Goal: Task Accomplishment & Management: Manage account settings

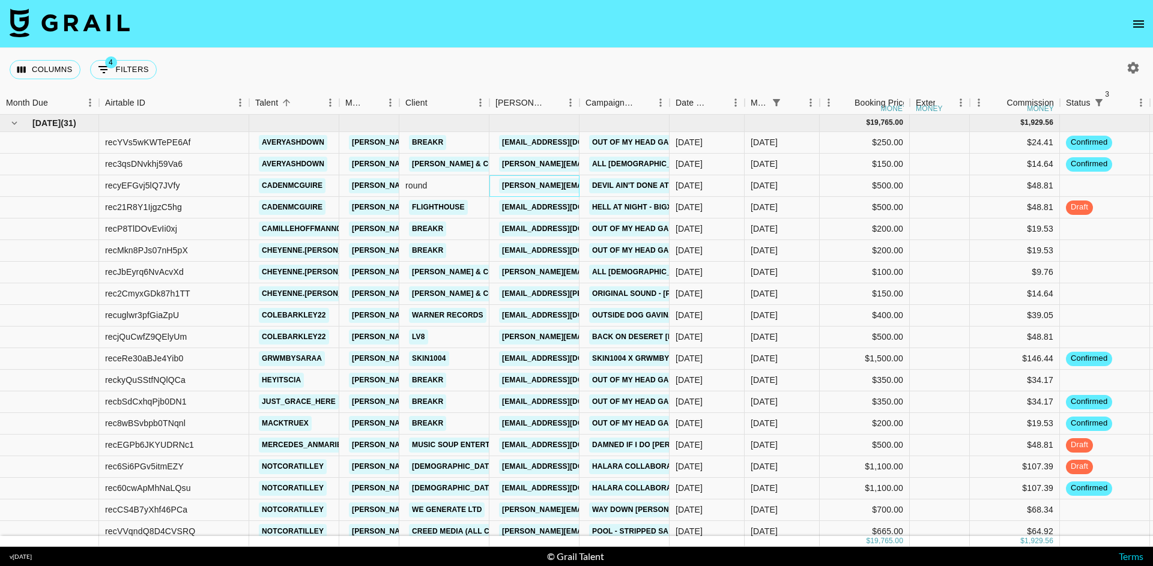
click at [519, 184] on link "[PERSON_NAME][EMAIL_ADDRESS][DOMAIN_NAME]" at bounding box center [597, 185] width 196 height 15
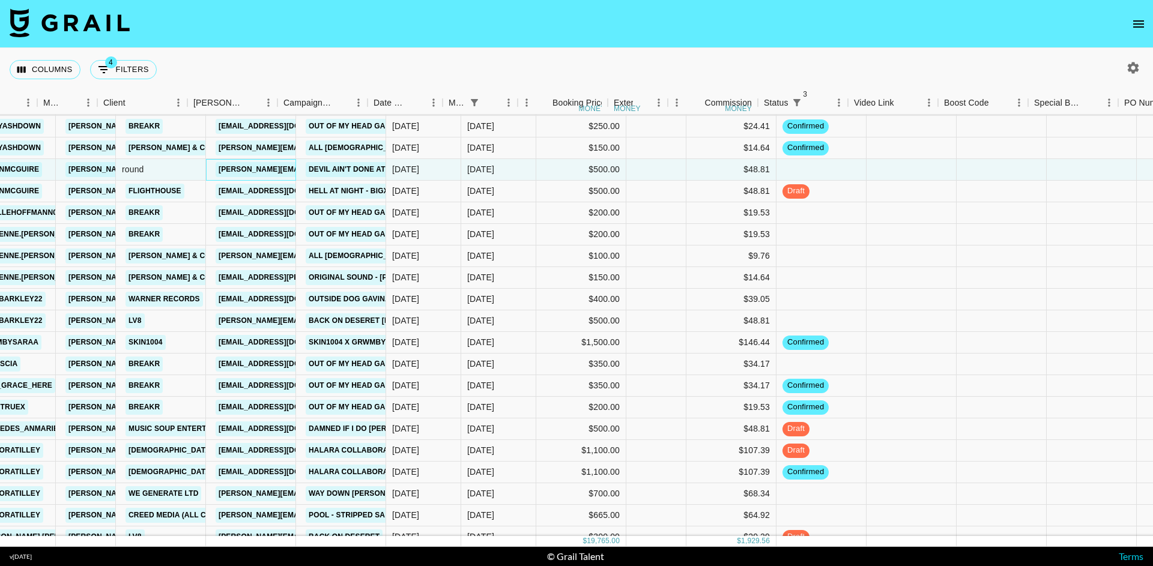
scroll to position [16, 350]
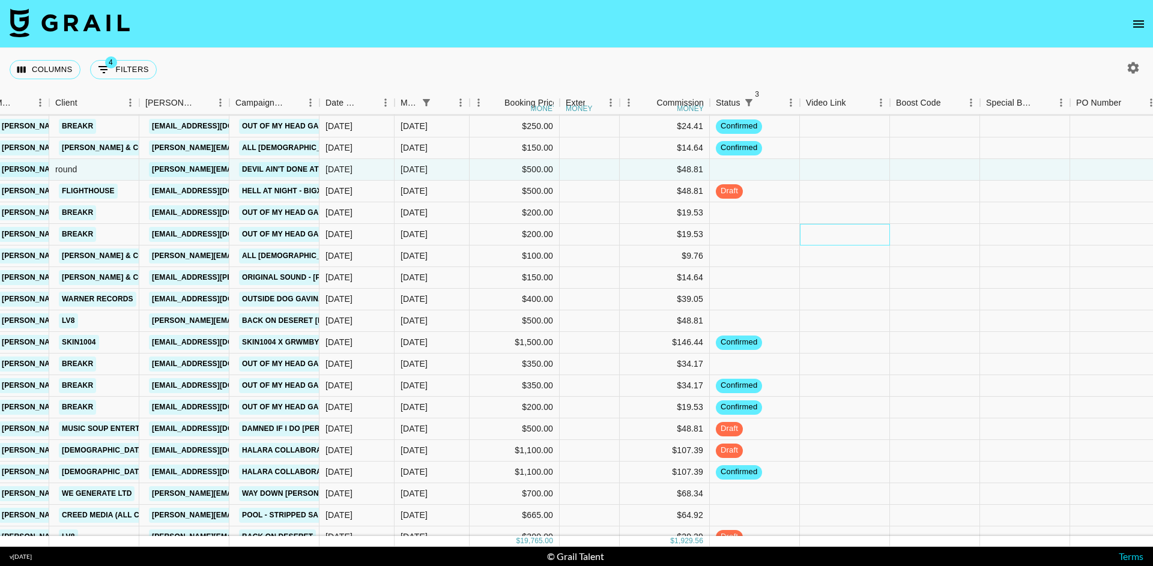
click at [839, 231] on div at bounding box center [845, 235] width 90 height 22
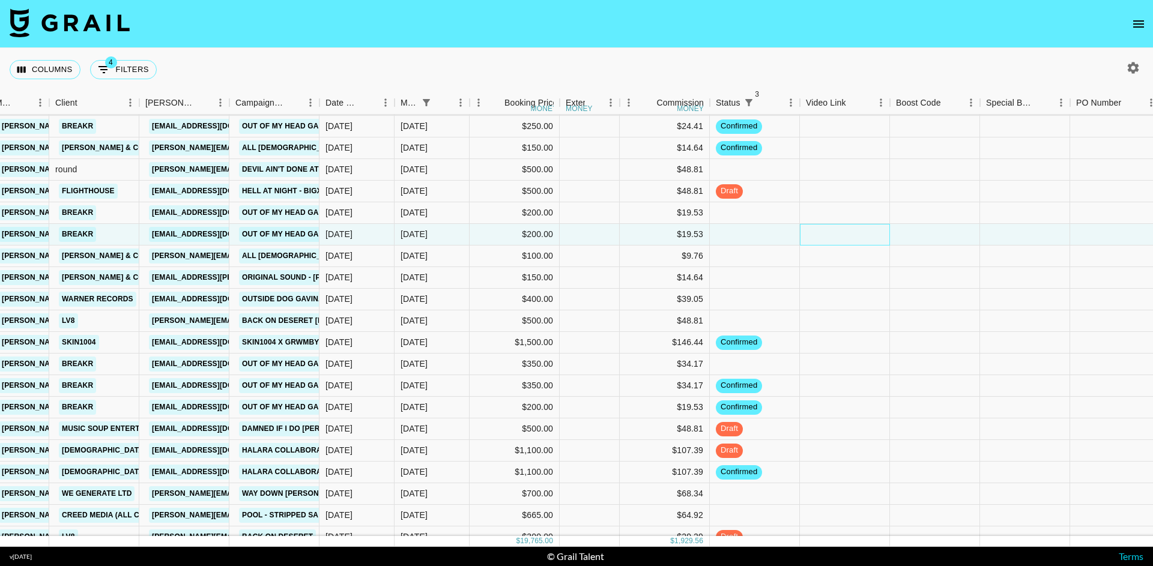
click at [839, 231] on div at bounding box center [845, 235] width 90 height 22
type input "https://www.tiktok.com/@cheyenne.ewing/video/7541137450811329822"
click at [938, 238] on div at bounding box center [935, 235] width 90 height 22
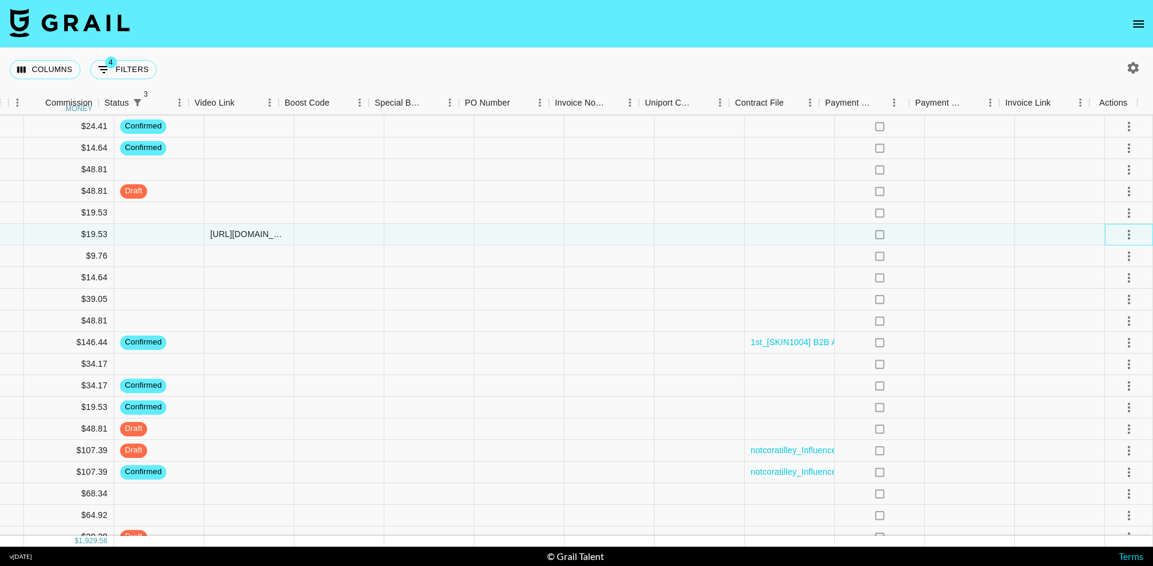
click at [1132, 232] on div at bounding box center [1129, 235] width 48 height 22
click at [1127, 232] on icon "select merge strategy" at bounding box center [1128, 235] width 2 height 10
click at [1114, 315] on div "Approve" at bounding box center [1128, 309] width 58 height 12
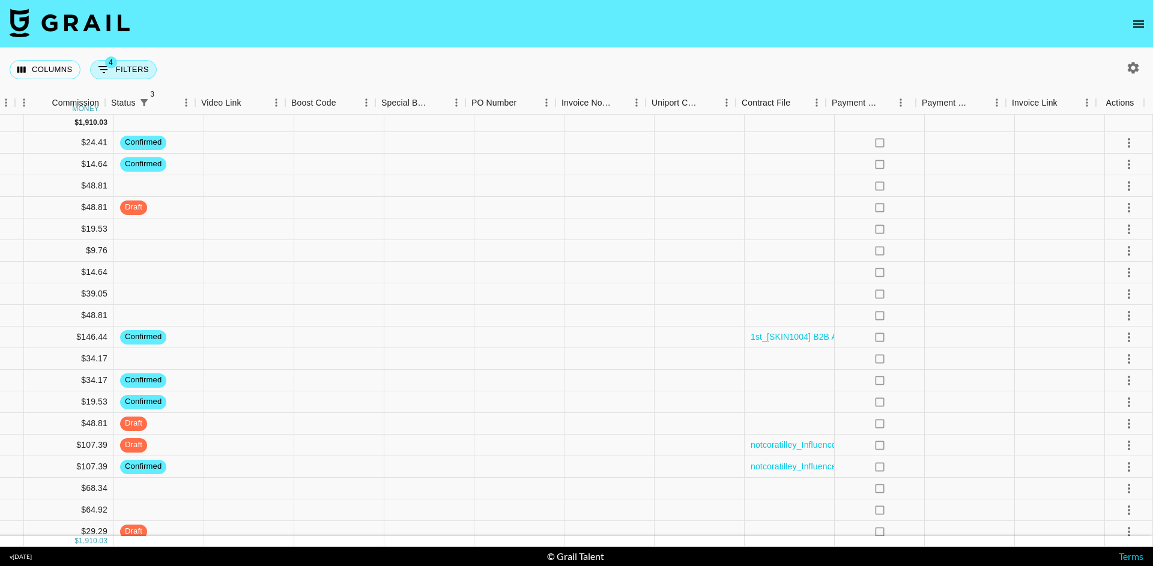
scroll to position [0, 954]
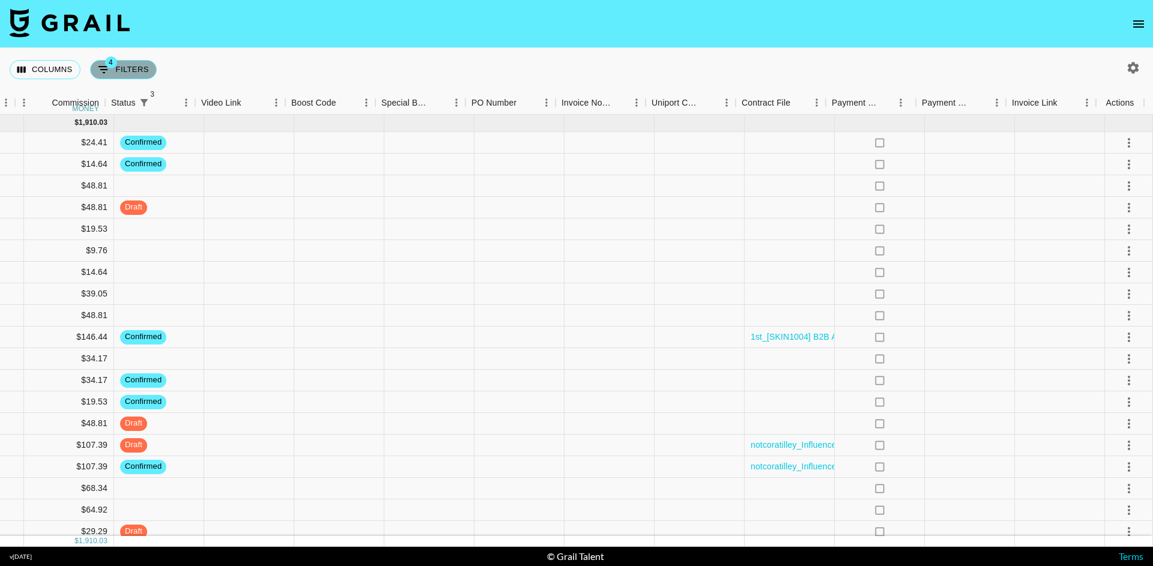
click at [140, 64] on button "4 Filters" at bounding box center [123, 69] width 67 height 19
select select "status"
select select "not"
select select "cancelled"
select select "status"
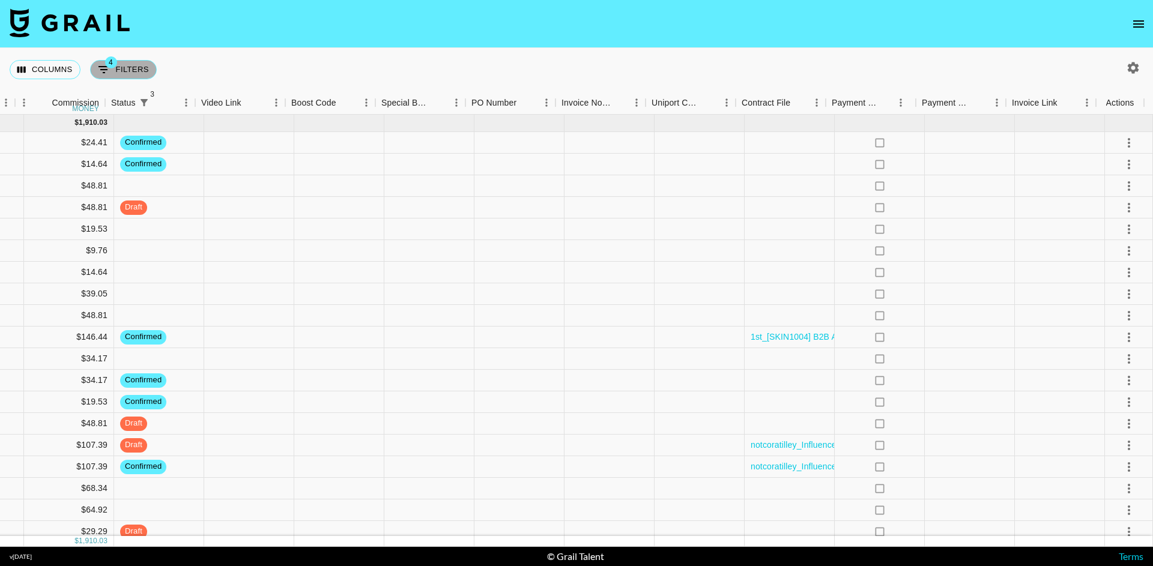
select select "not"
select select "declined"
select select "status"
select select "not"
select select "approved"
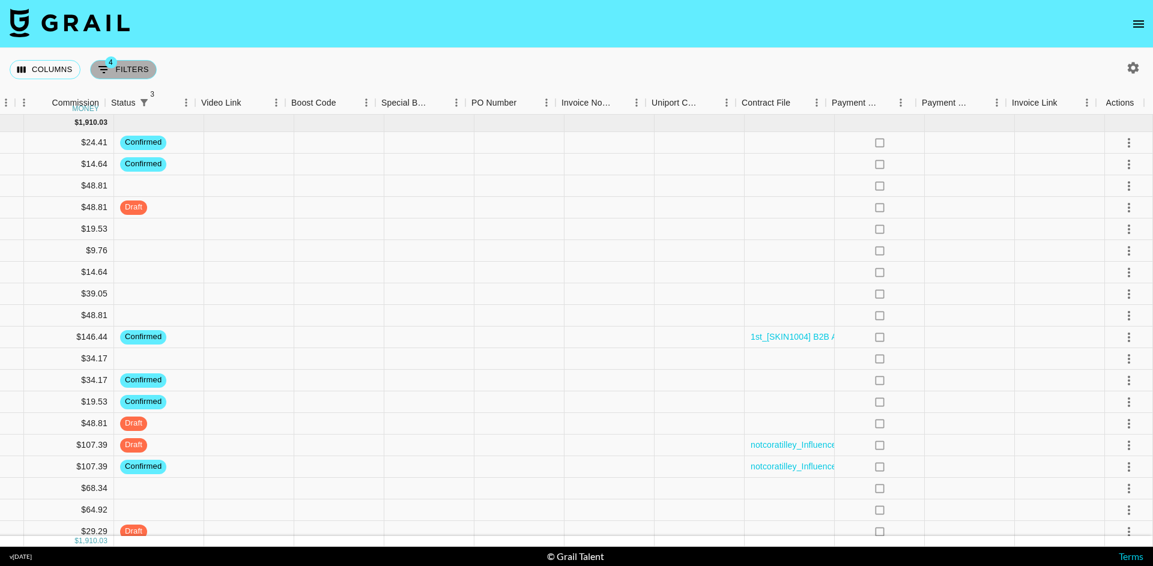
select select "monthDue2"
select select "[DATE]"
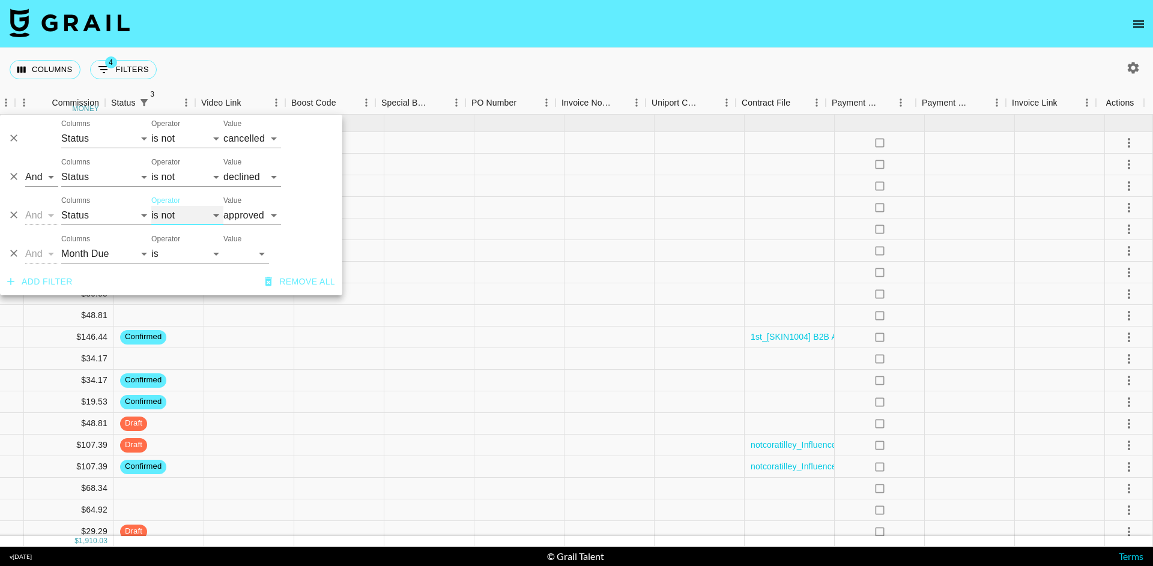
select select "is"
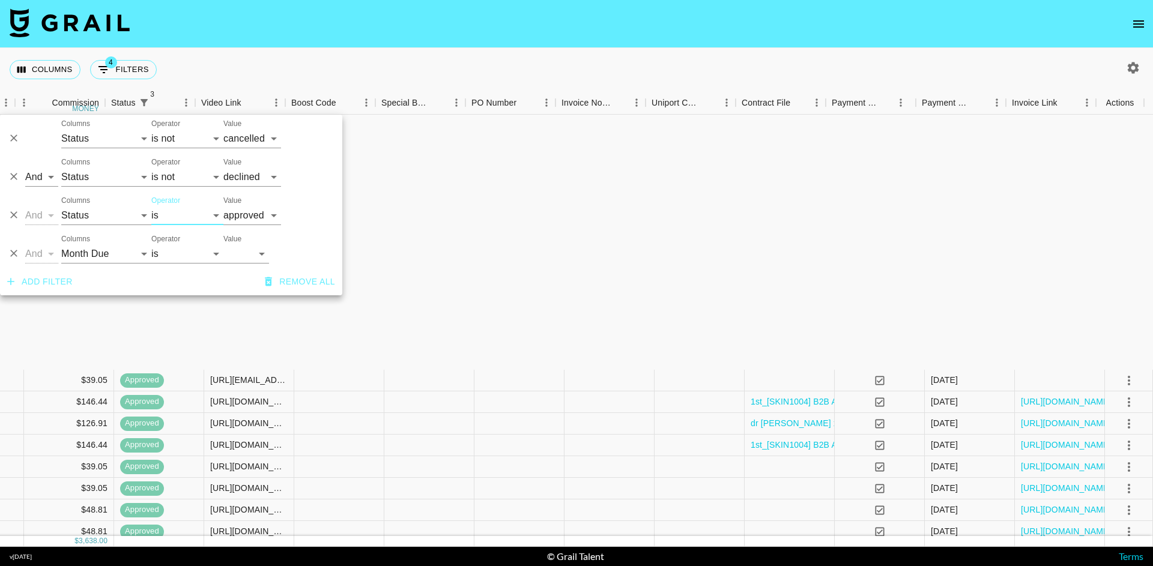
click at [319, 22] on nav at bounding box center [576, 24] width 1153 height 48
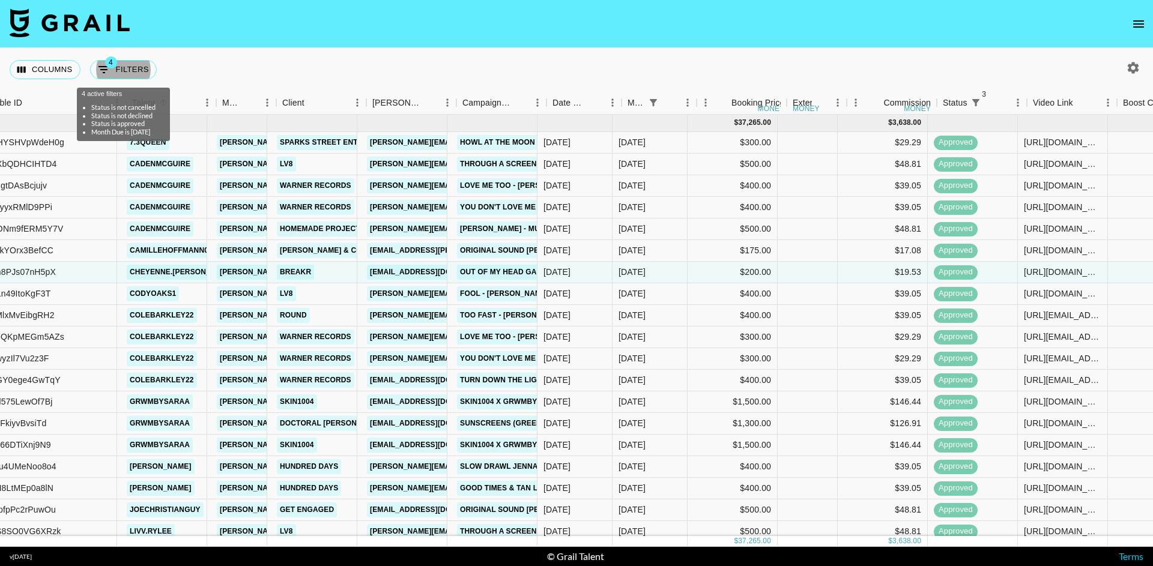
scroll to position [0, 134]
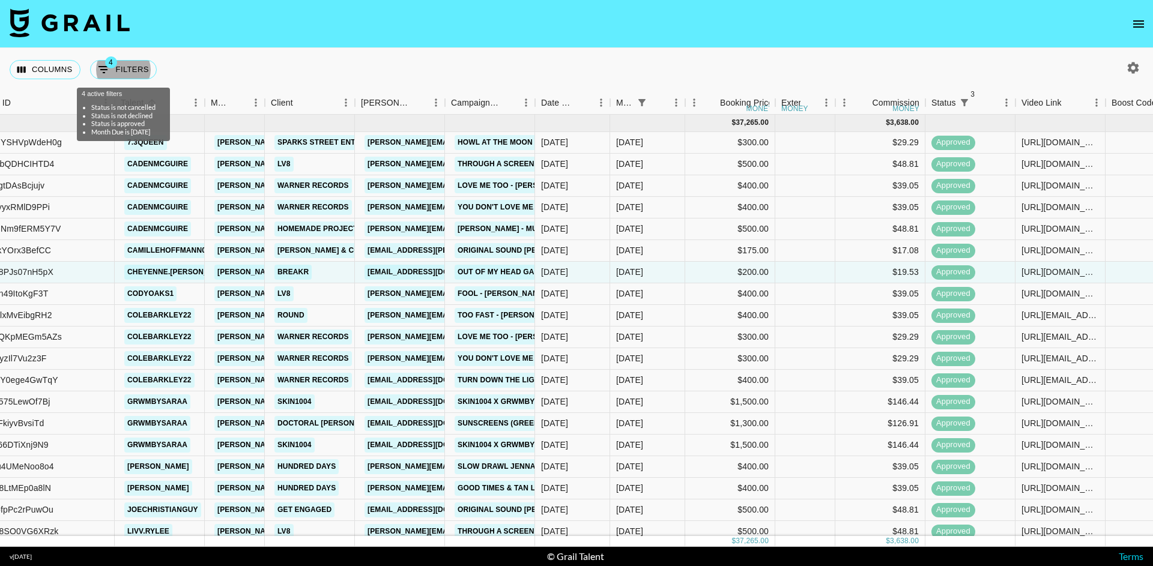
click at [517, 9] on nav at bounding box center [576, 24] width 1153 height 48
click at [620, 46] on nav at bounding box center [576, 24] width 1153 height 48
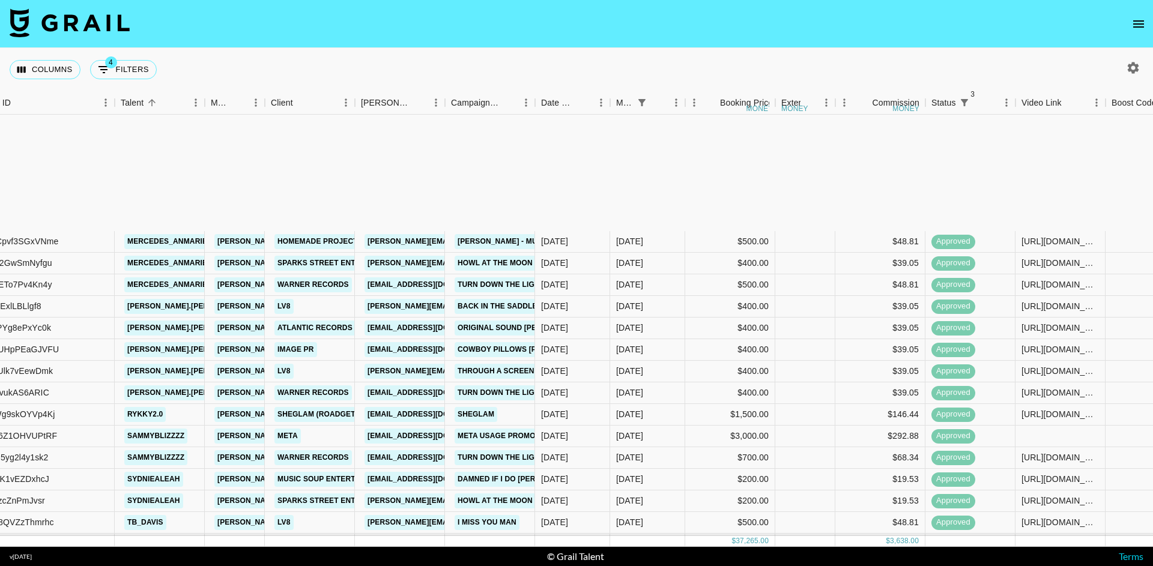
scroll to position [259, 134]
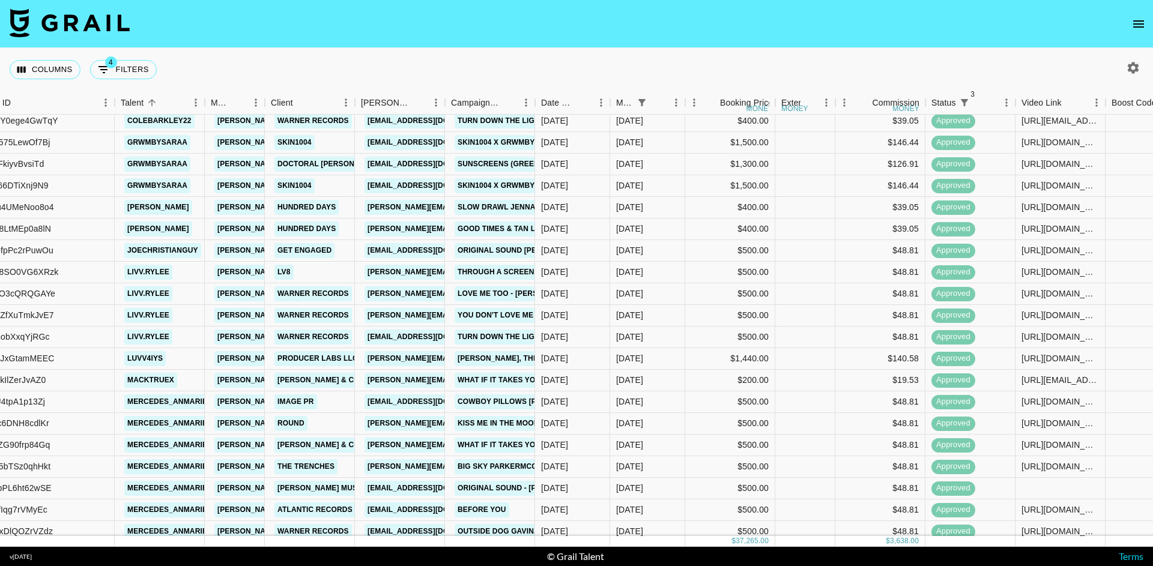
click at [153, 82] on div "Columns 4 Filters + Booking" at bounding box center [86, 69] width 152 height 43
click at [138, 70] on button "4 Filters" at bounding box center [123, 69] width 67 height 19
select select "status"
select select "not"
select select "cancelled"
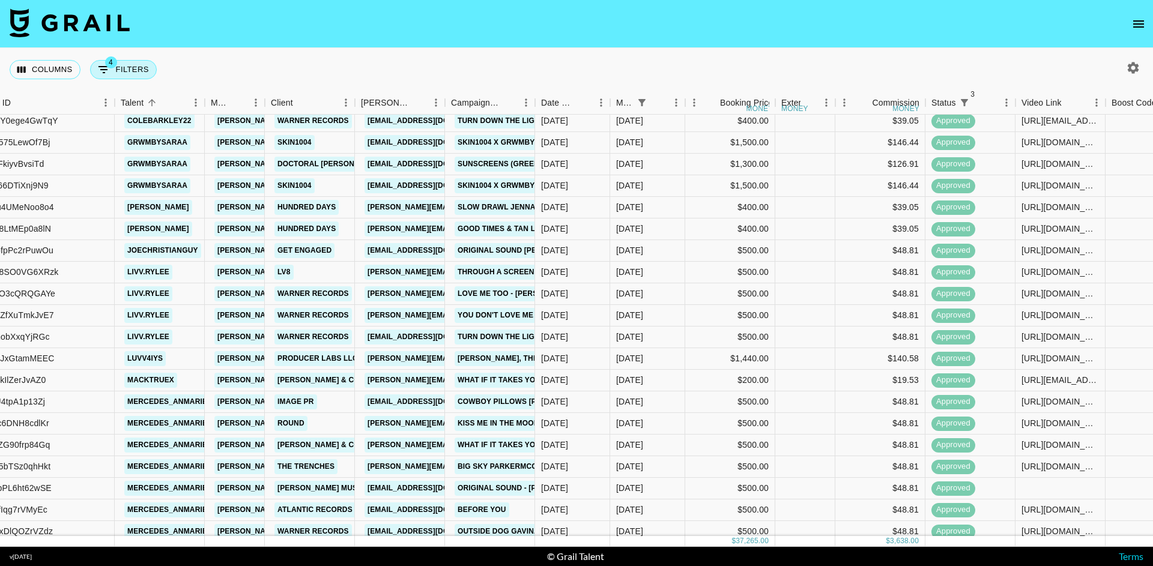
select select "status"
select select "not"
select select "declined"
select select "status"
select select "approved"
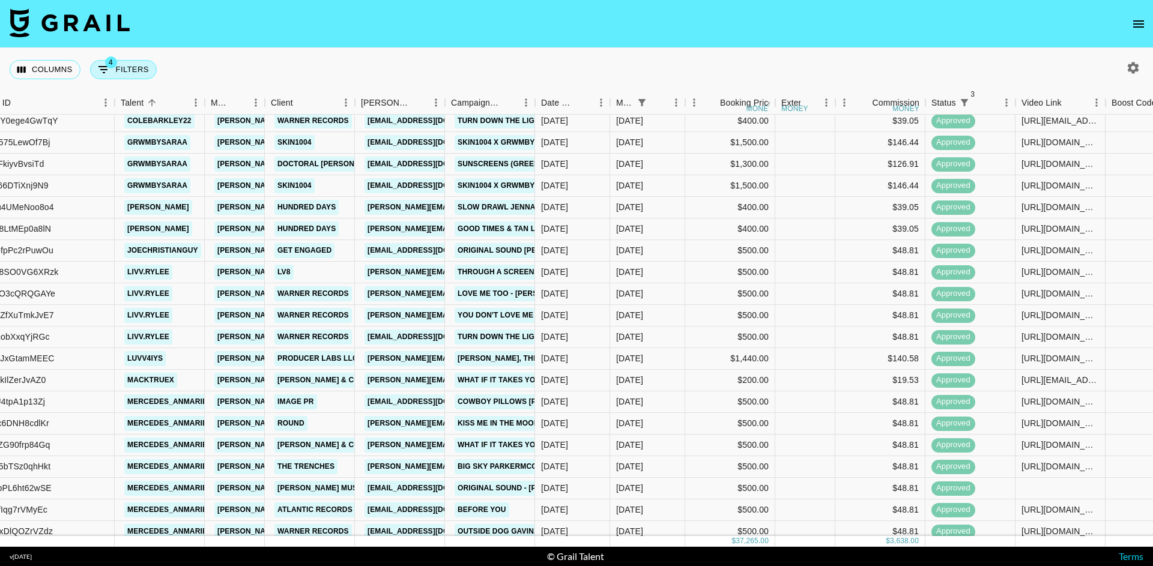
select select "monthDue2"
select select "[DATE]"
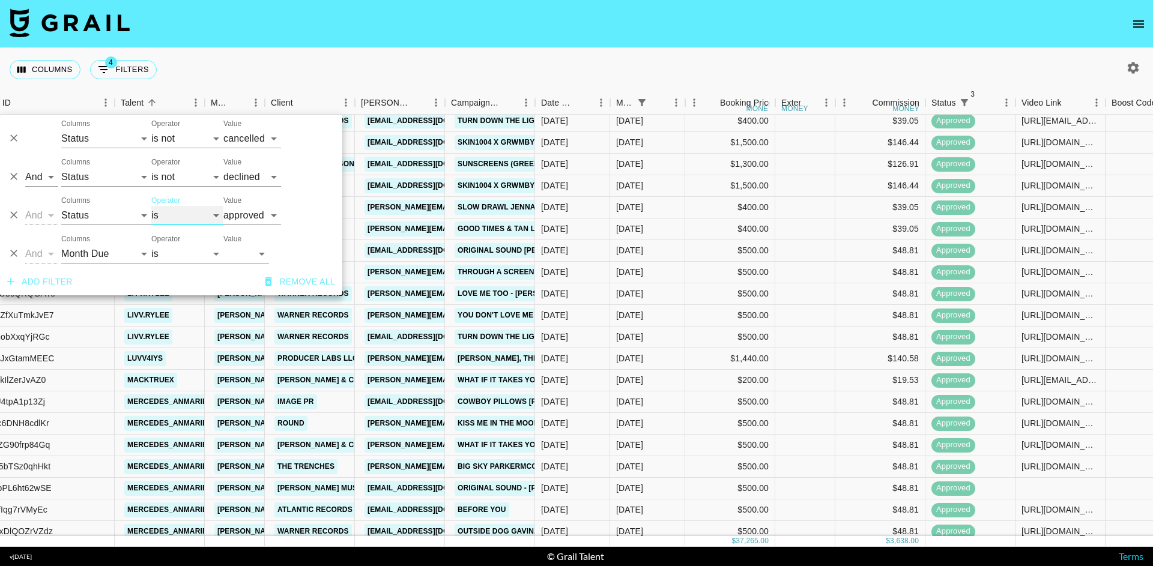
select select "not"
click at [316, 29] on nav at bounding box center [576, 24] width 1153 height 48
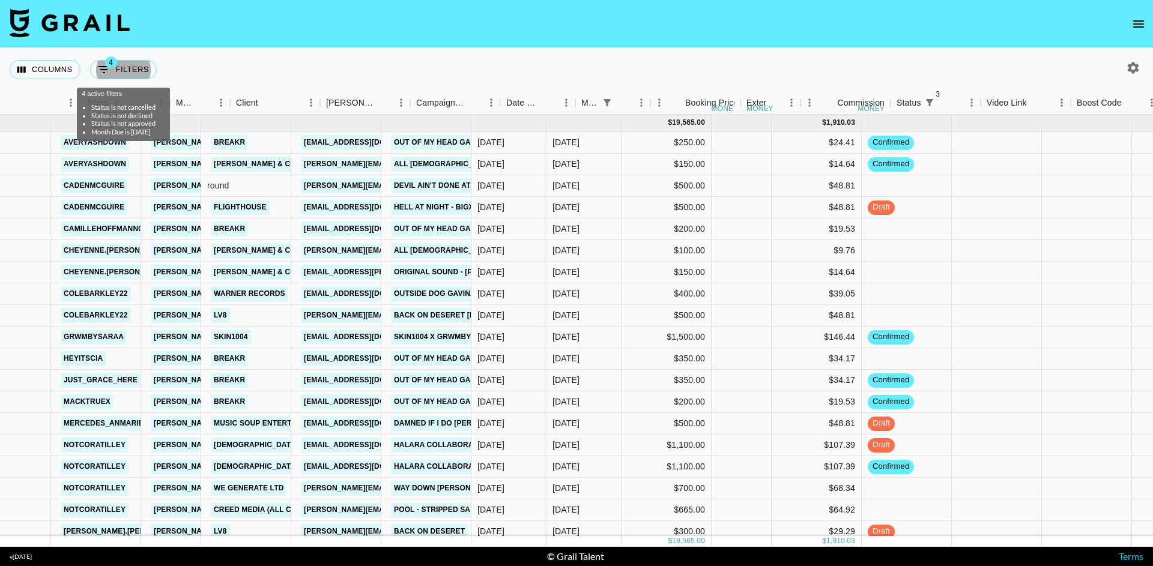
scroll to position [0, 213]
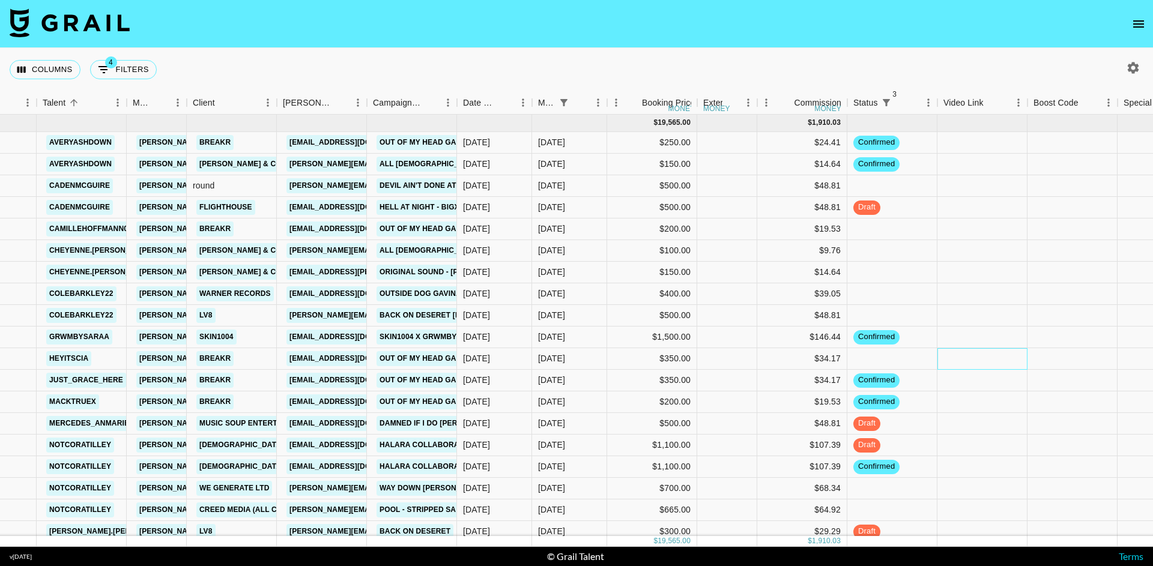
click at [948, 366] on div at bounding box center [982, 359] width 90 height 22
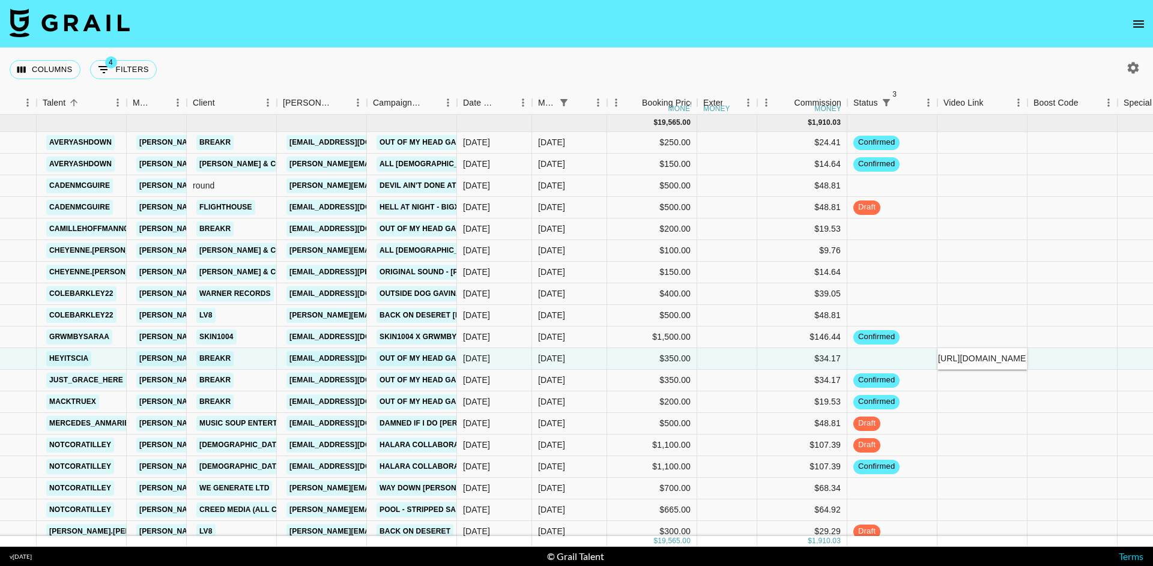
scroll to position [0, 177]
type input "https://www.tiktok.com/@heyitscia/video/7541135798695922974"
click at [1038, 360] on div at bounding box center [1072, 359] width 90 height 22
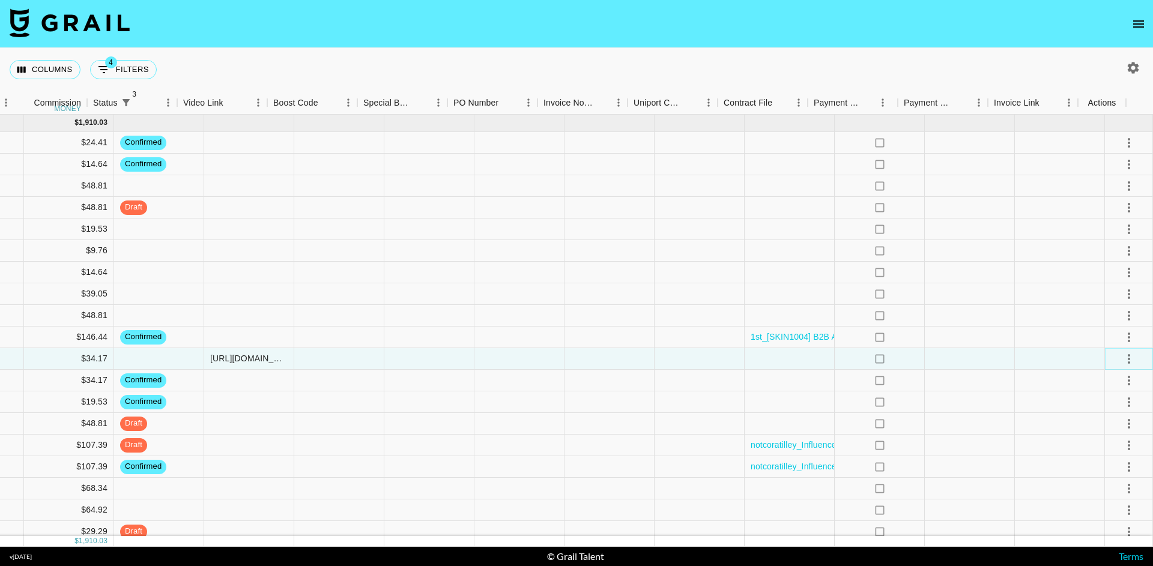
click at [1105, 363] on div at bounding box center [1129, 359] width 48 height 22
click at [1124, 362] on icon "select merge strategy" at bounding box center [1128, 359] width 14 height 14
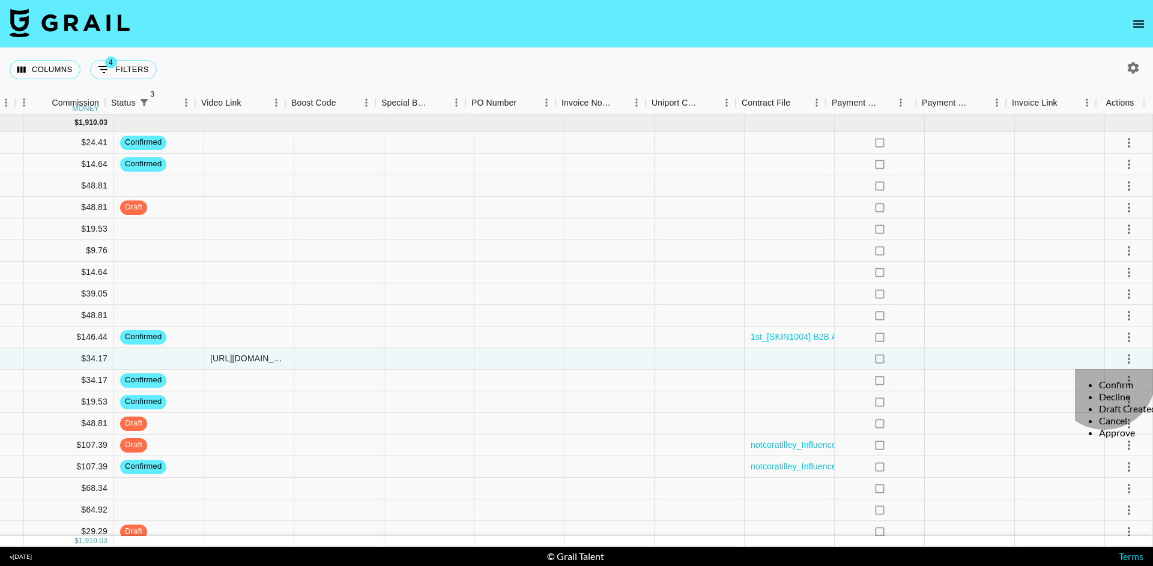
click at [1104, 439] on div "Approve" at bounding box center [1128, 433] width 58 height 12
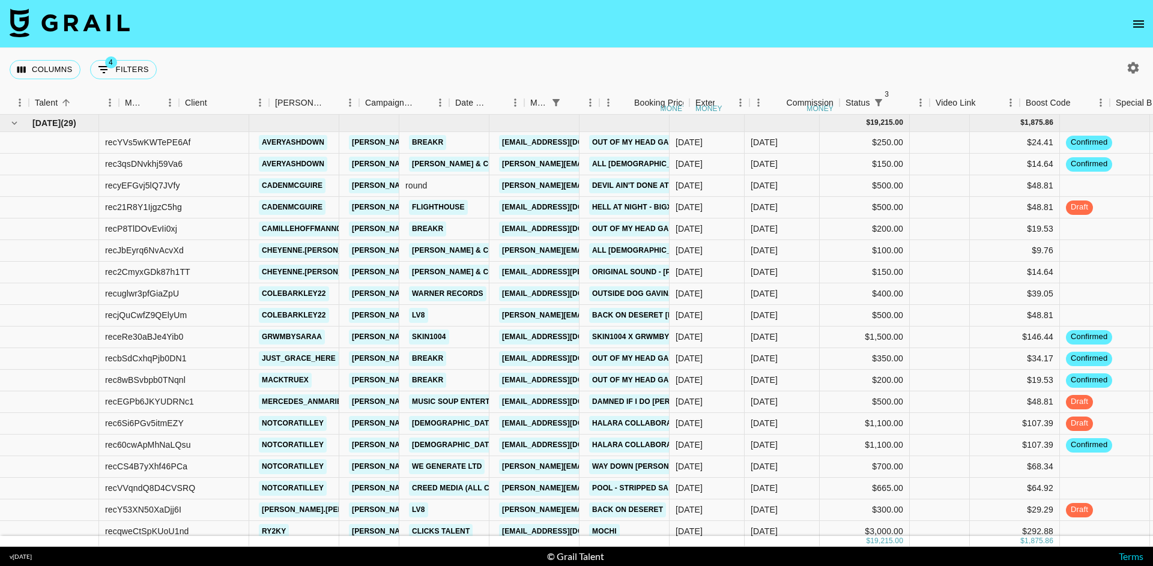
scroll to position [0, 0]
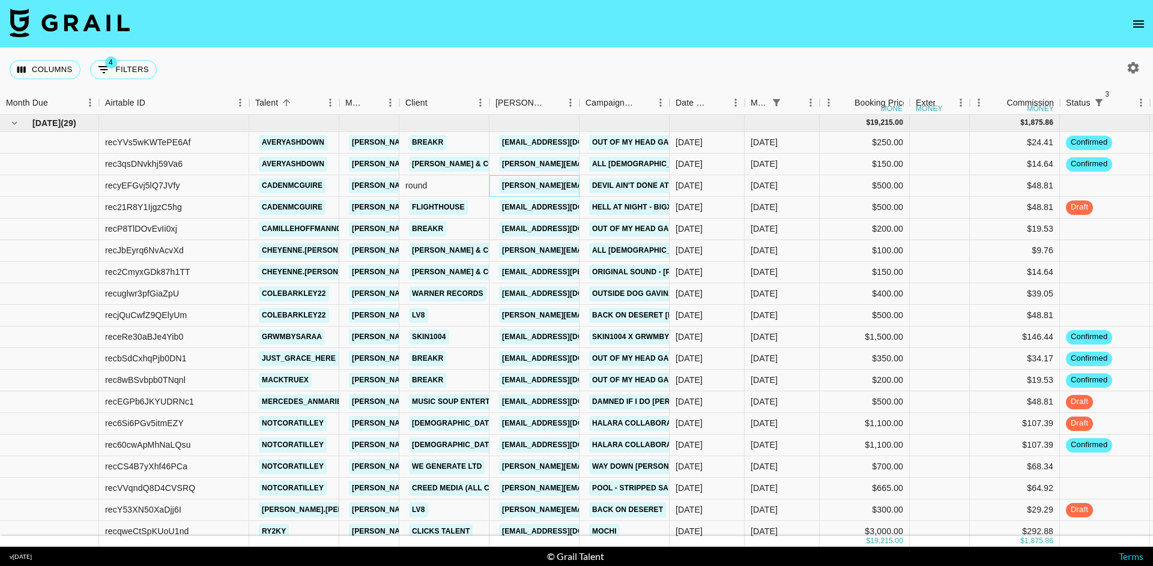
click at [526, 187] on link "[PERSON_NAME][EMAIL_ADDRESS][DOMAIN_NAME]" at bounding box center [597, 185] width 196 height 15
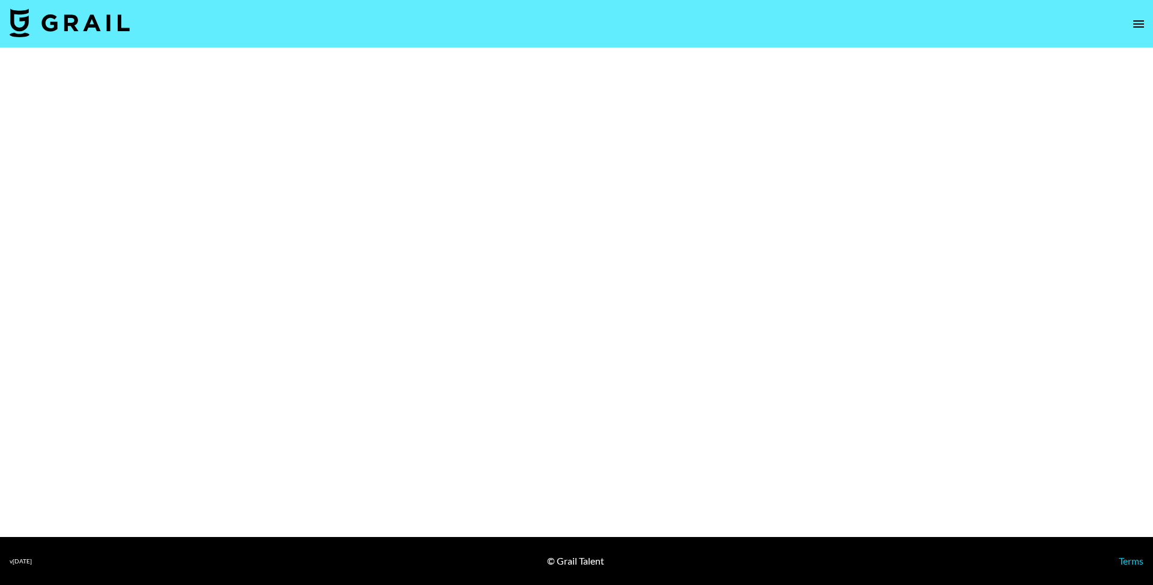
select select "Multi"
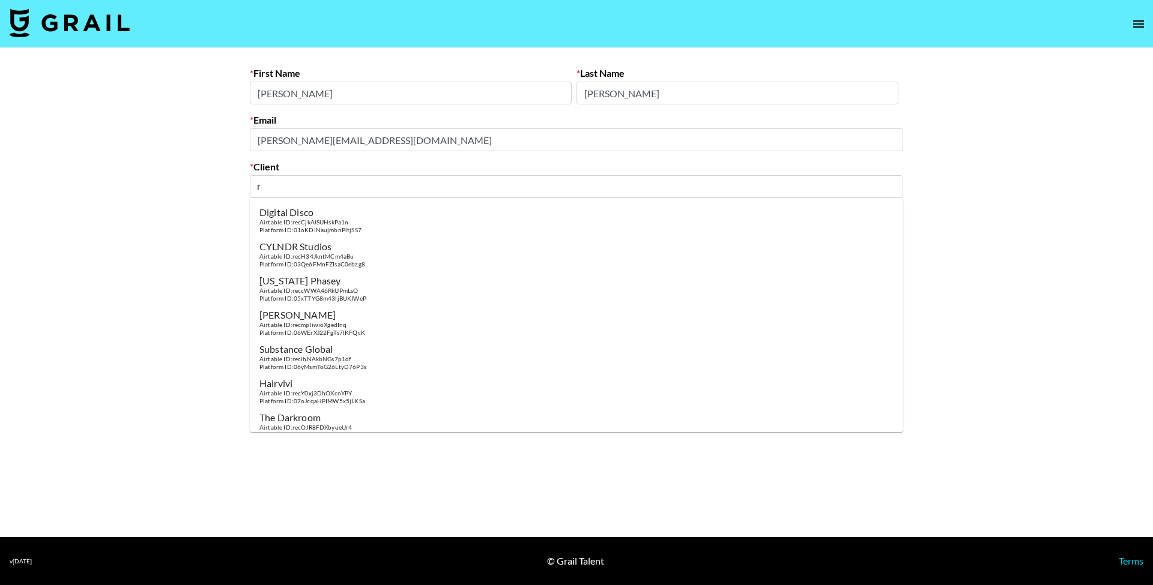
click at [392, 189] on input "r" at bounding box center [576, 187] width 639 height 14
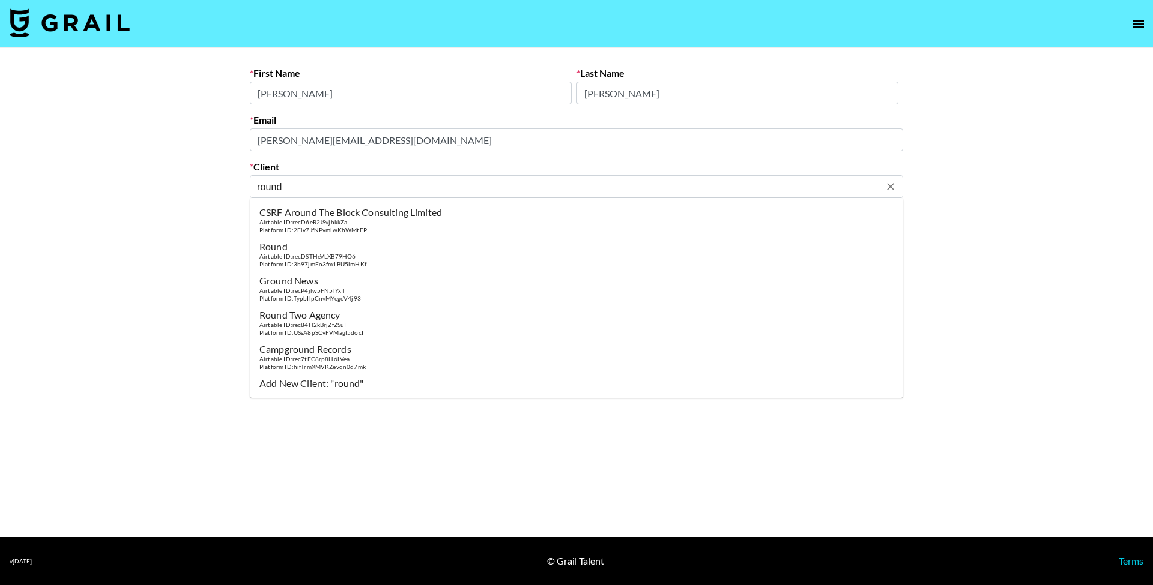
type input "round"
click at [196, 241] on main "First Name Nicole Last Name Rubinstein Email nicole@thisisround.com Client roun…" at bounding box center [576, 292] width 1153 height 489
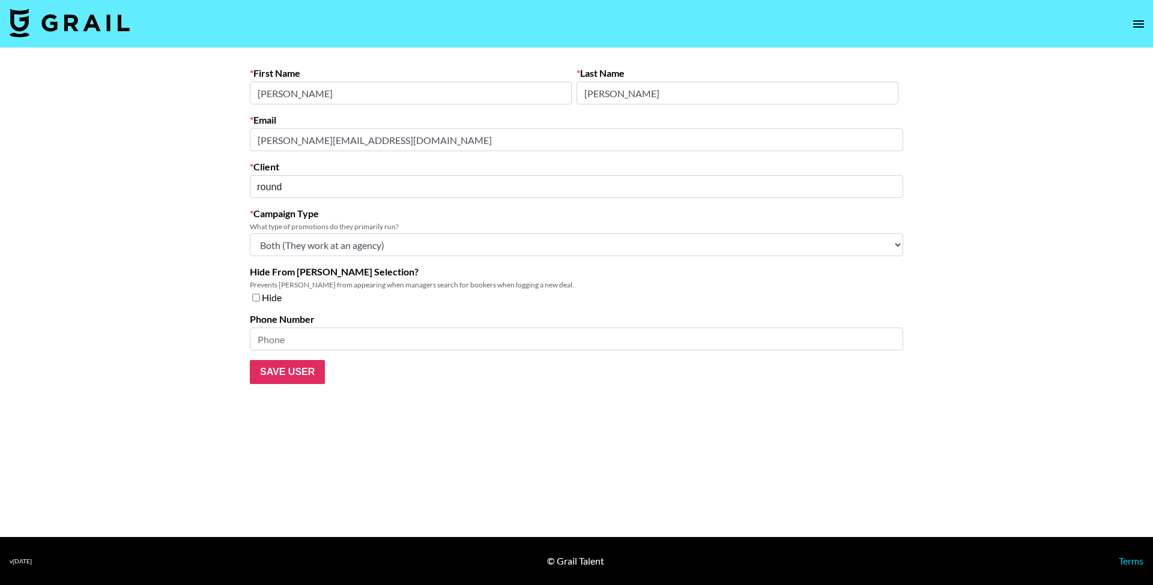
click at [63, 28] on img at bounding box center [70, 22] width 120 height 29
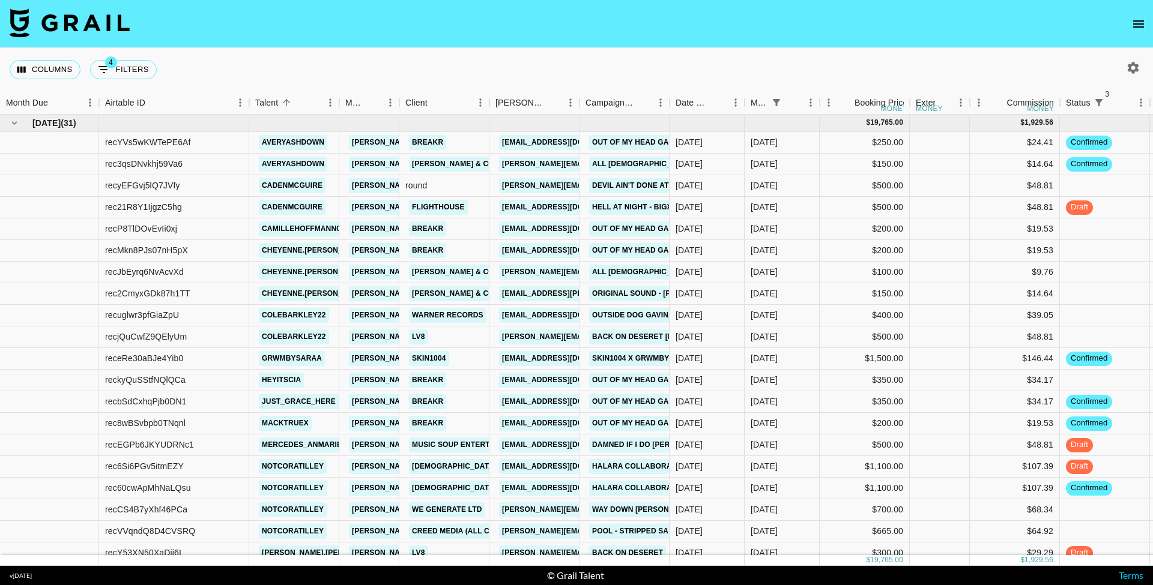
click at [538, 28] on nav at bounding box center [576, 24] width 1153 height 48
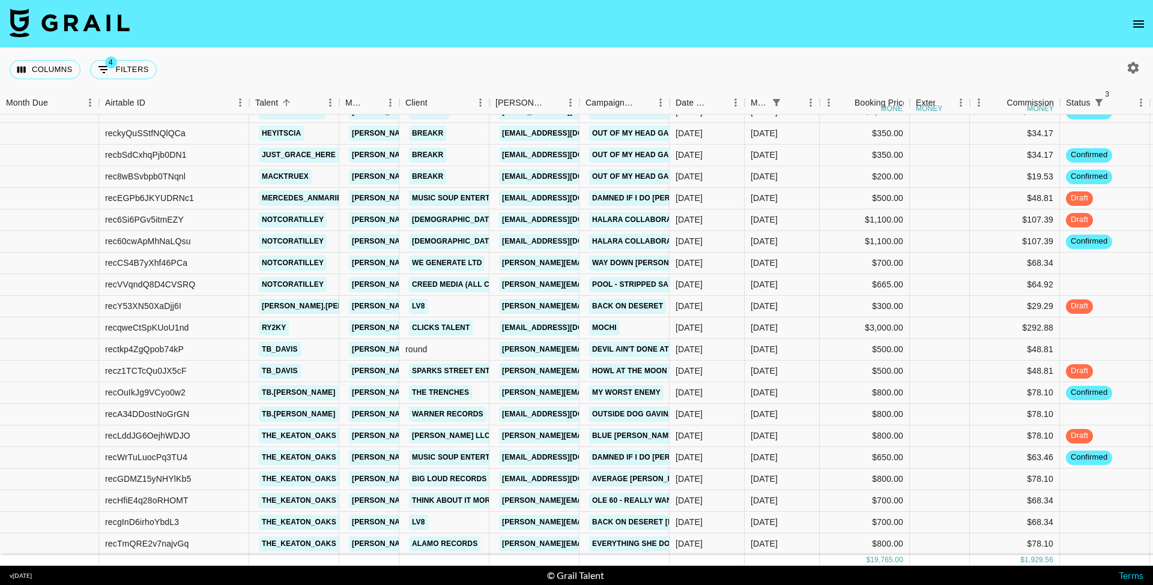
scroll to position [256, 0]
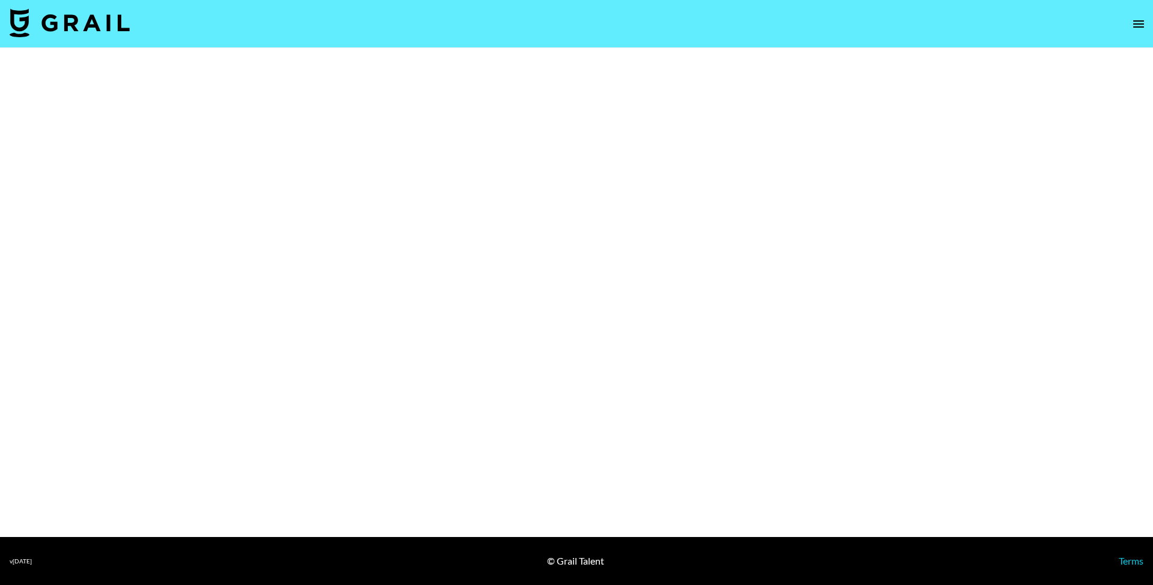
select select "Multi"
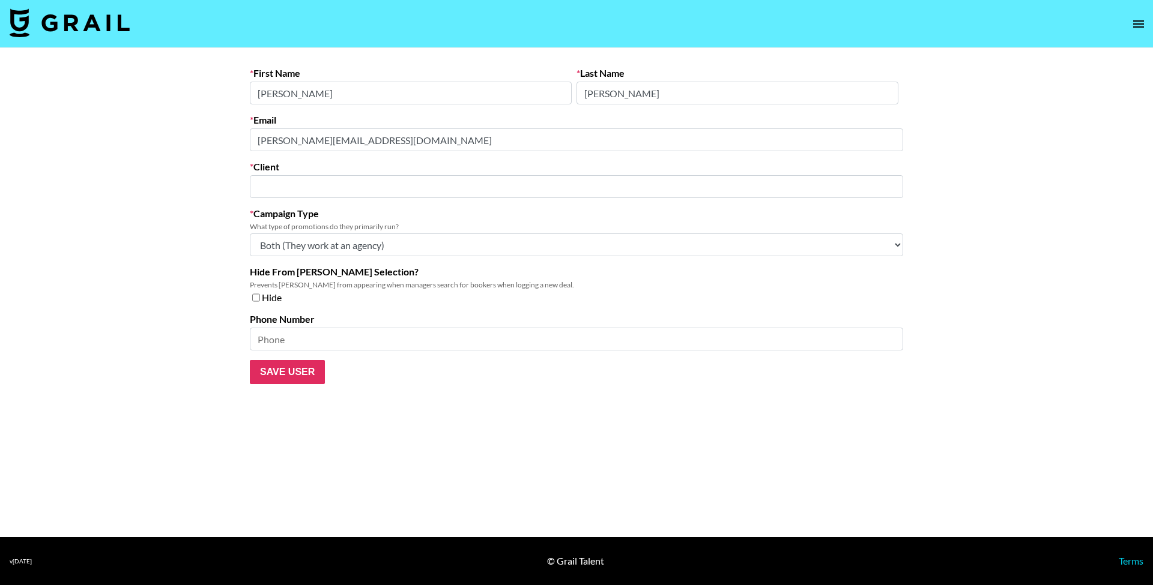
click at [388, 191] on input "text" at bounding box center [576, 187] width 639 height 14
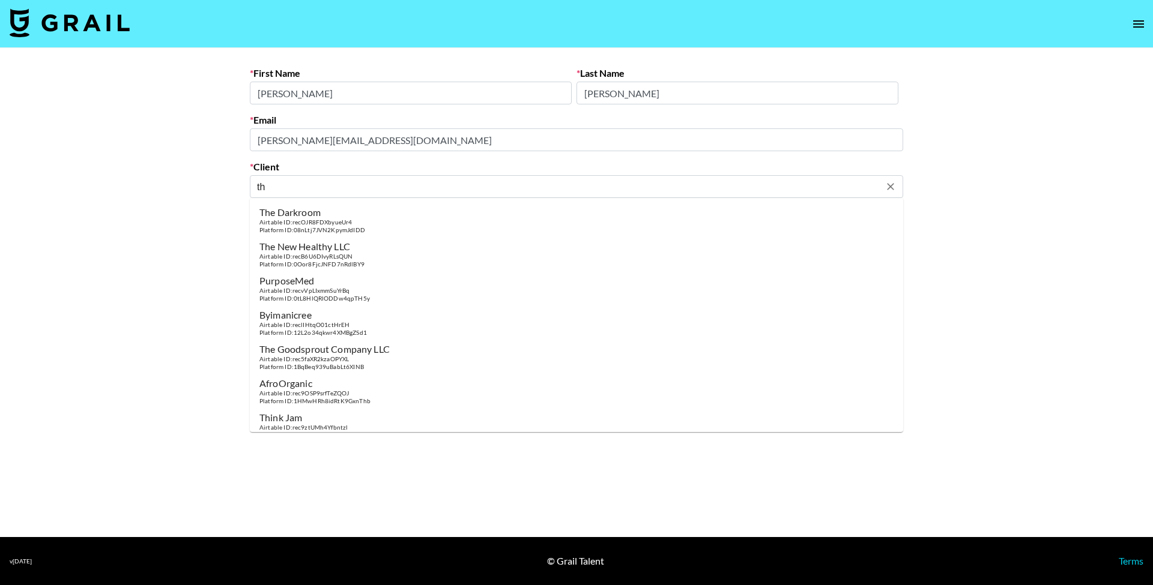
type input "t"
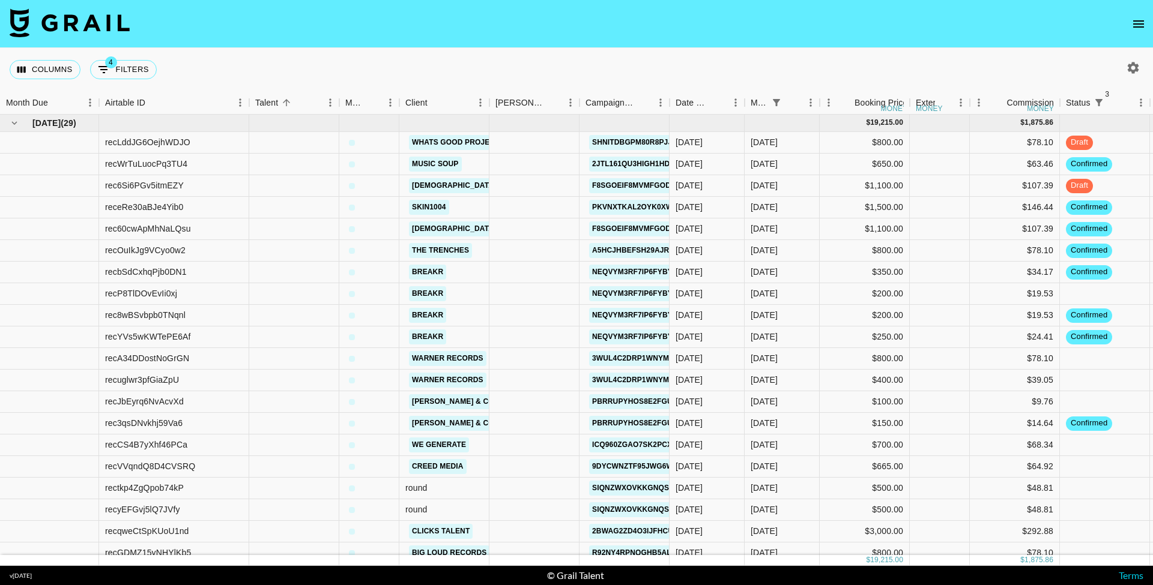
click at [920, 24] on nav at bounding box center [576, 24] width 1153 height 48
